Goal: Information Seeking & Learning: Compare options

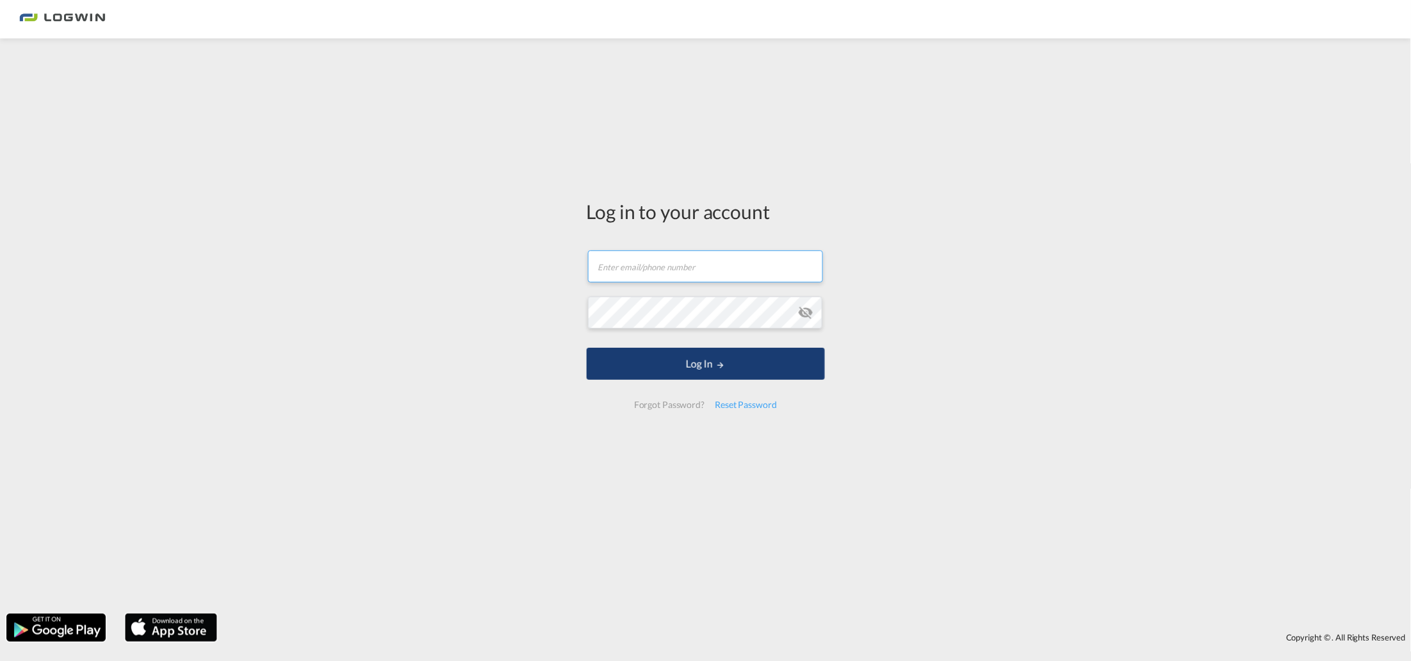
type input "[PERSON_NAME][EMAIL_ADDRESS][PERSON_NAME][DOMAIN_NAME]"
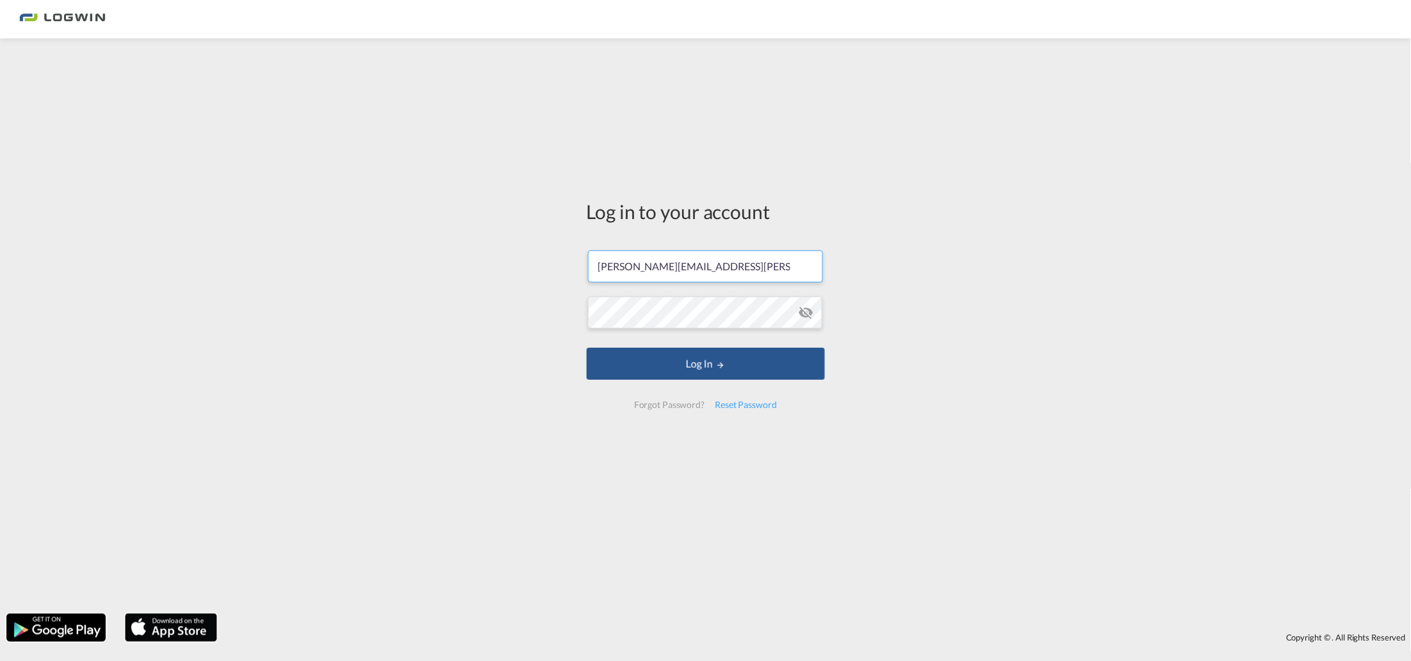
click at [587, 365] on button "Log In" at bounding box center [706, 364] width 238 height 32
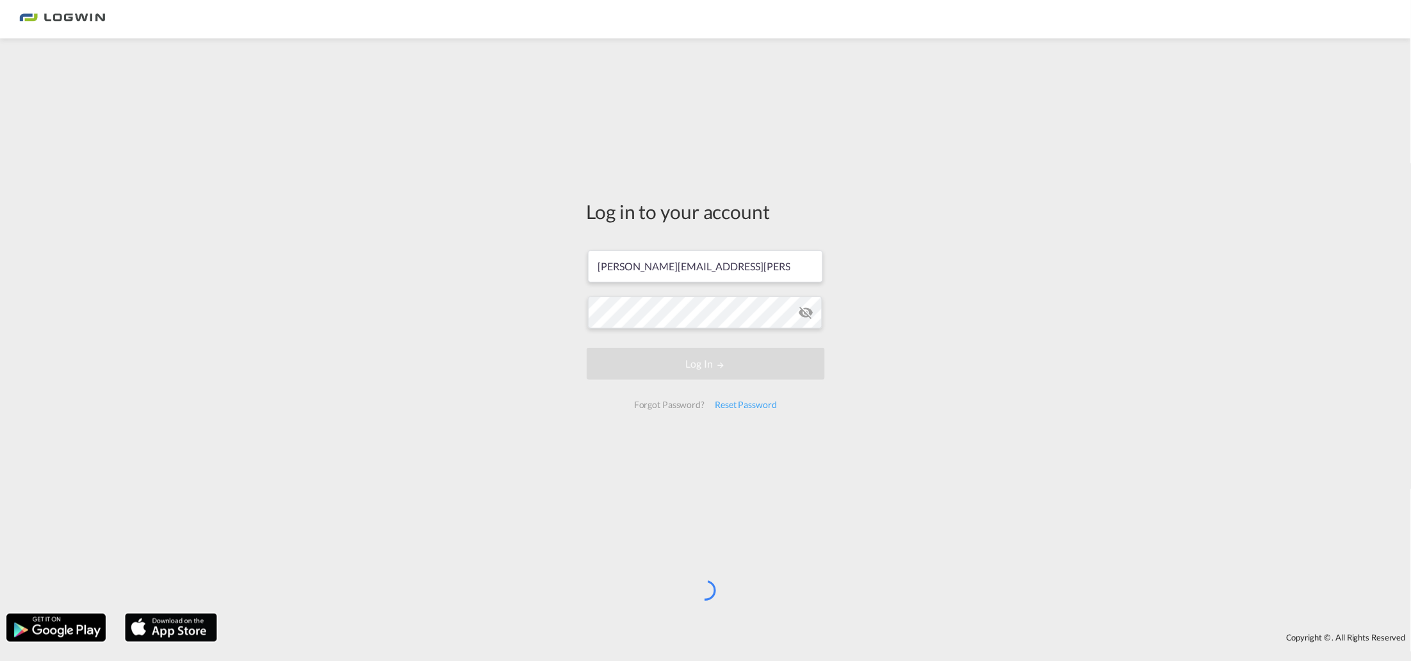
click at [590, 364] on div "Log in to your account [PERSON_NAME][EMAIL_ADDRESS][PERSON_NAME][DOMAIN_NAME] L…" at bounding box center [705, 309] width 257 height 529
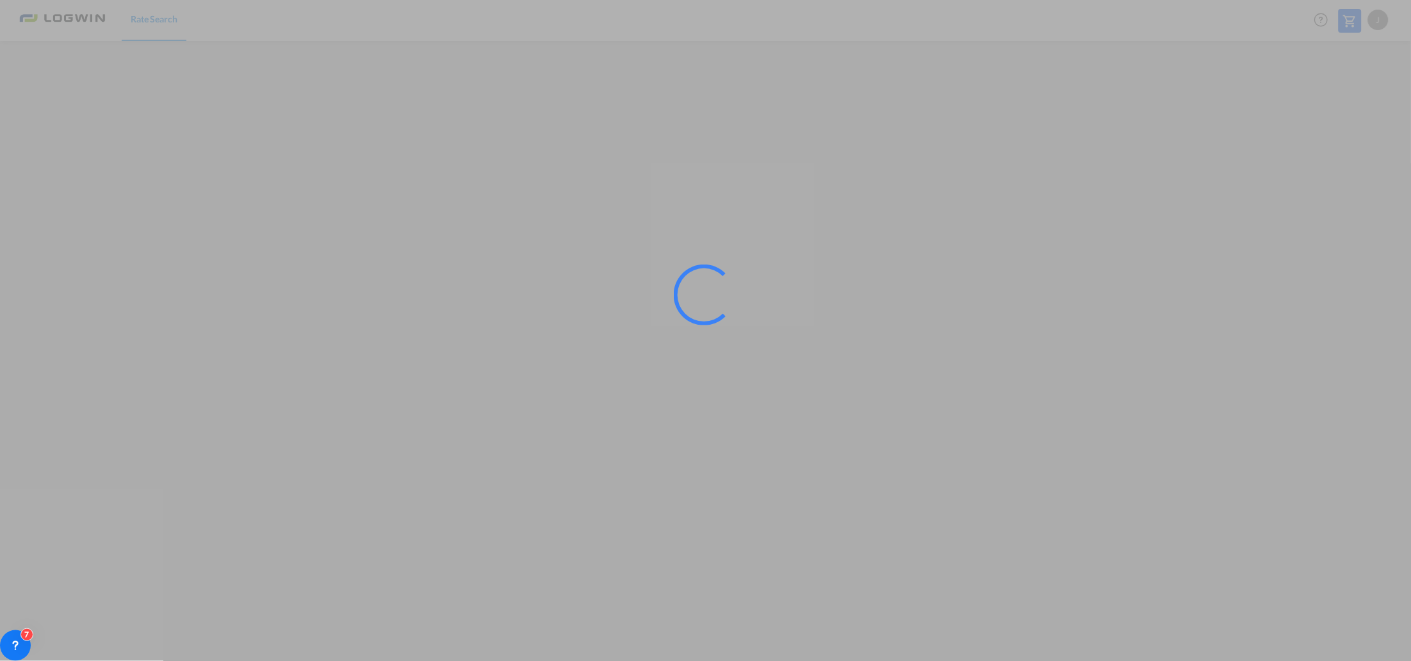
click at [1356, 440] on div at bounding box center [705, 330] width 1411 height 661
